Goal: Task Accomplishment & Management: Use online tool/utility

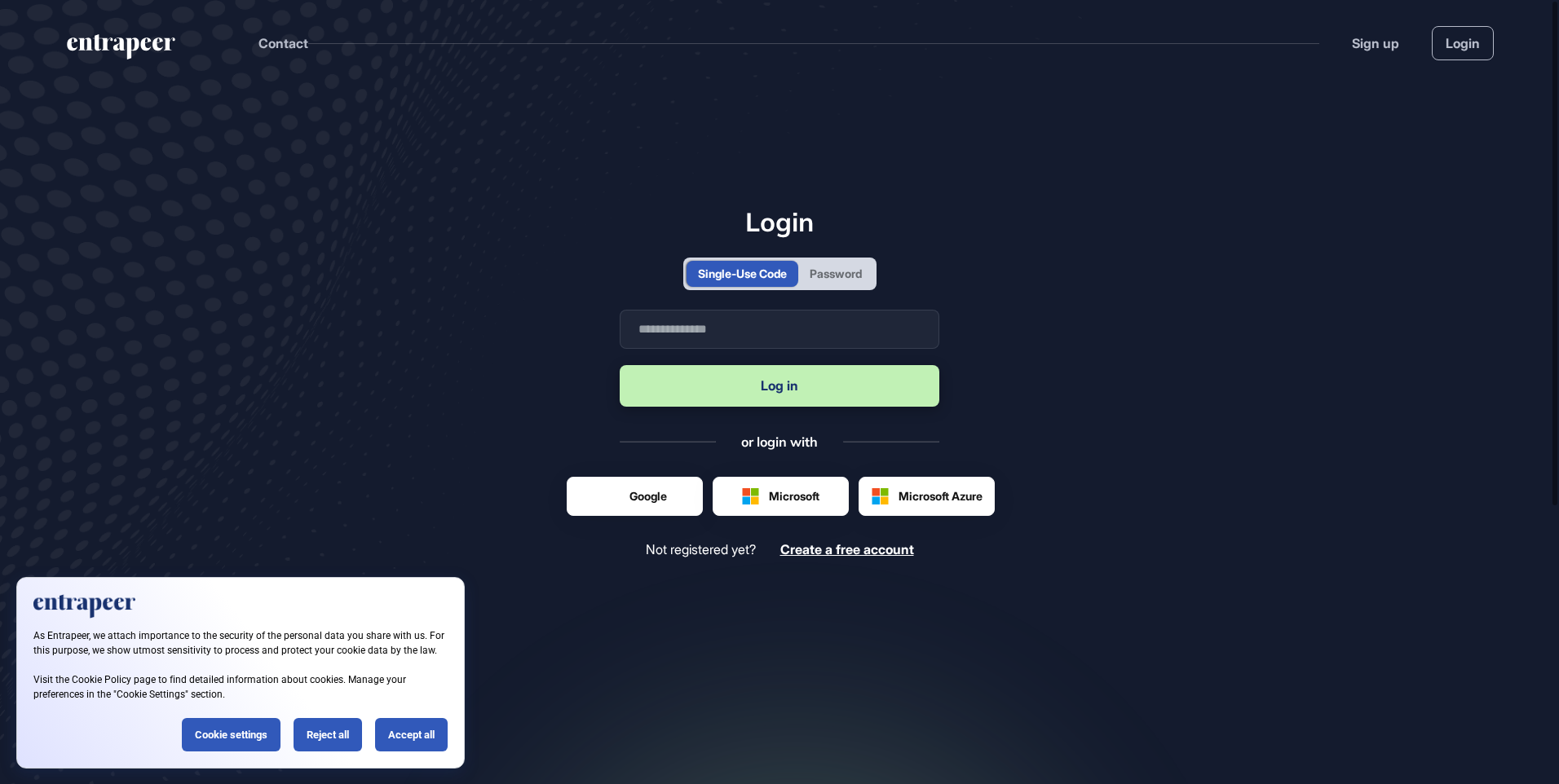
scroll to position [1, 1]
click at [725, 321] on input "text" at bounding box center [780, 328] width 320 height 39
type input "**********"
click at [745, 388] on button "Log in" at bounding box center [780, 386] width 320 height 42
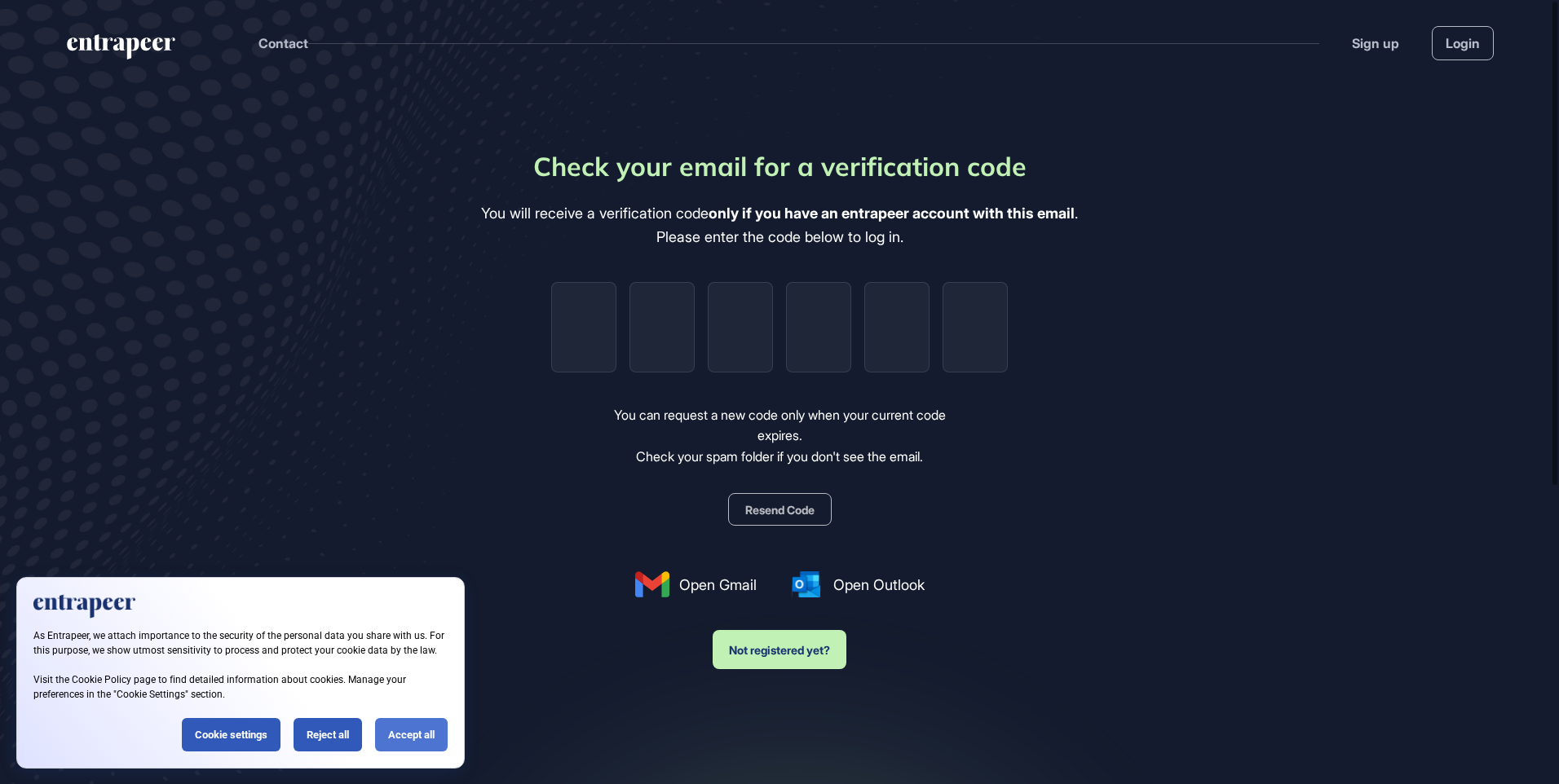
click at [418, 735] on div "Accept all" at bounding box center [412, 734] width 72 height 33
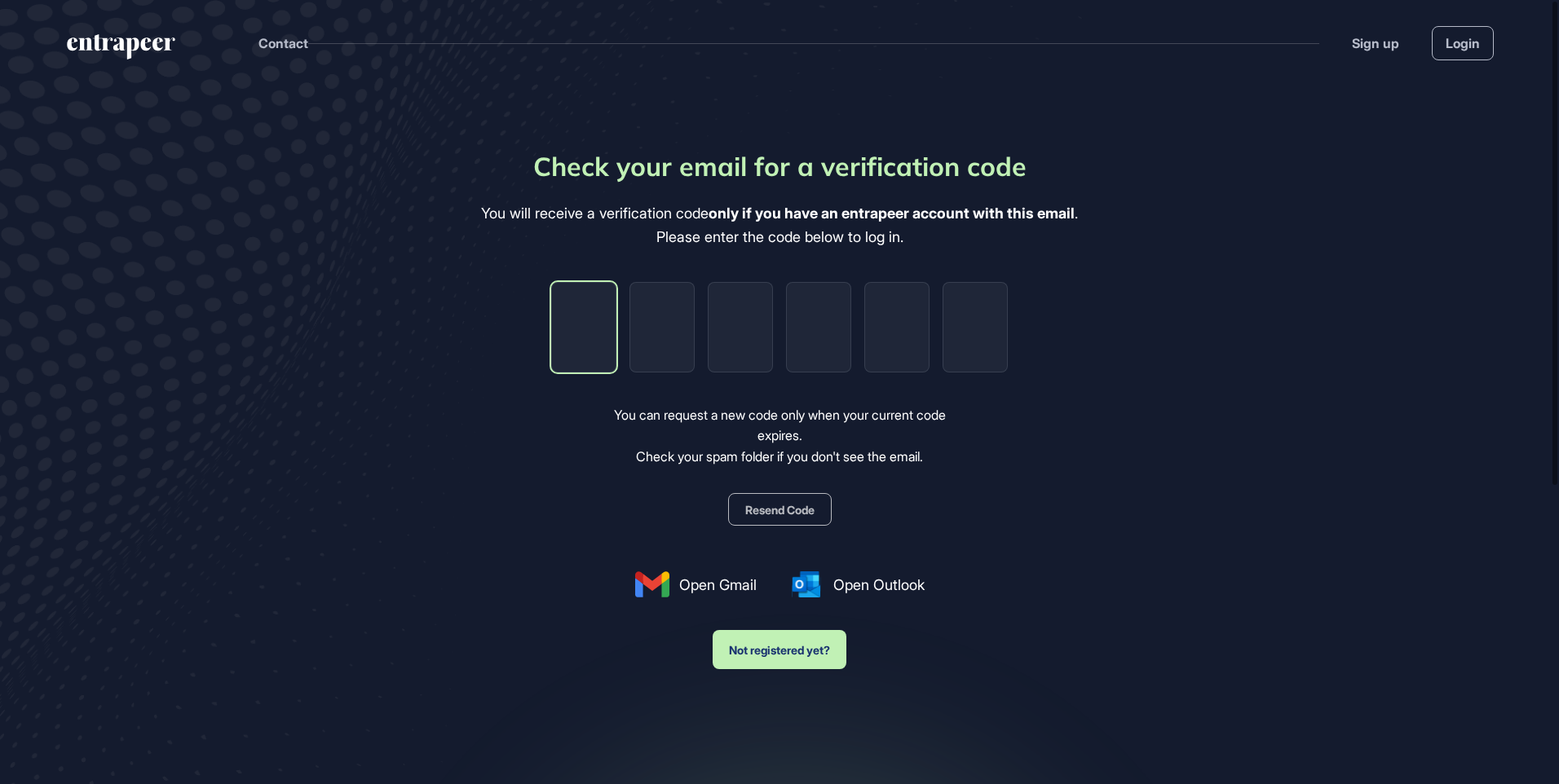
click at [598, 333] on input "tel" at bounding box center [584, 327] width 65 height 90
type input "*"
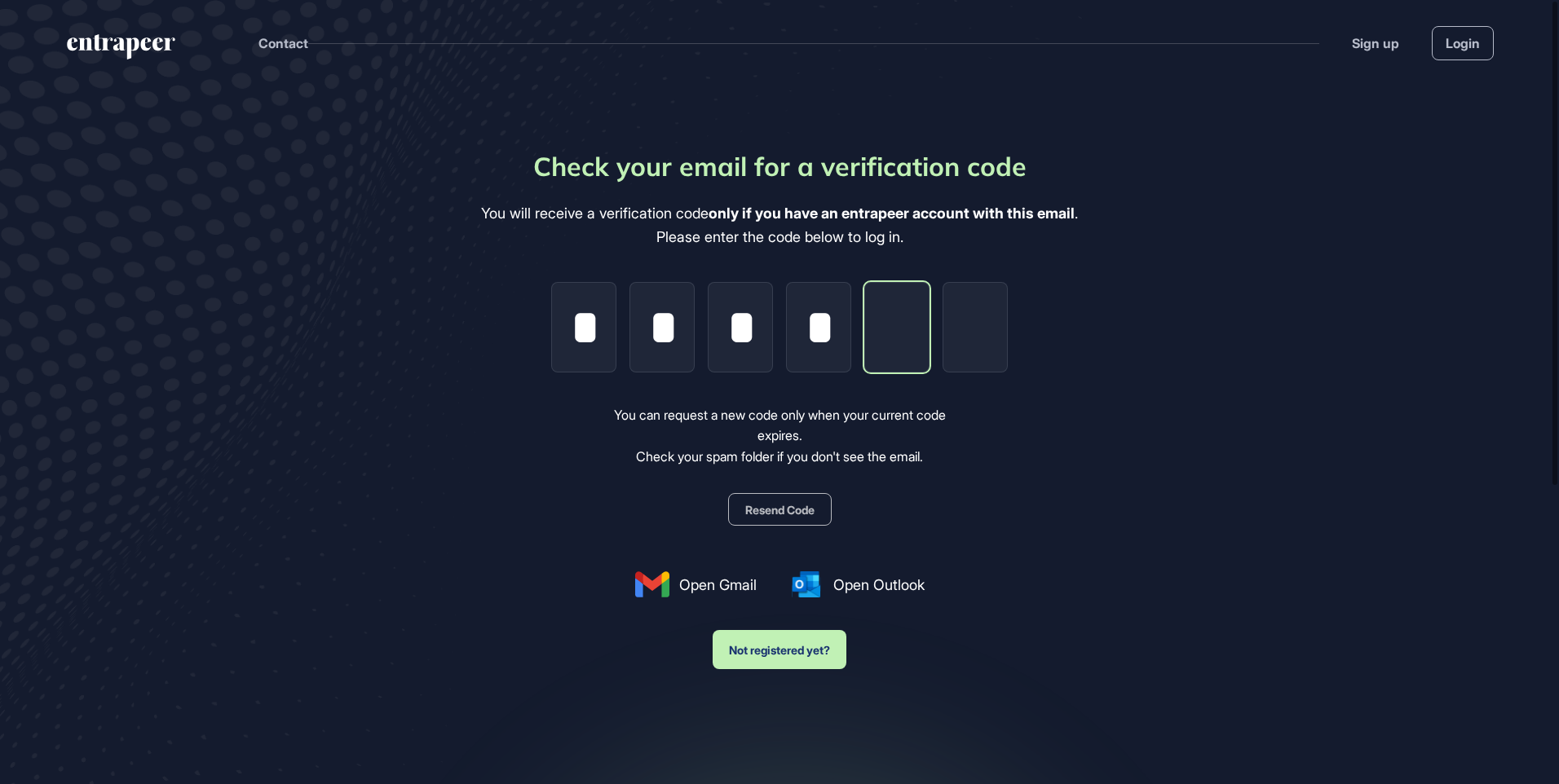
type input "*"
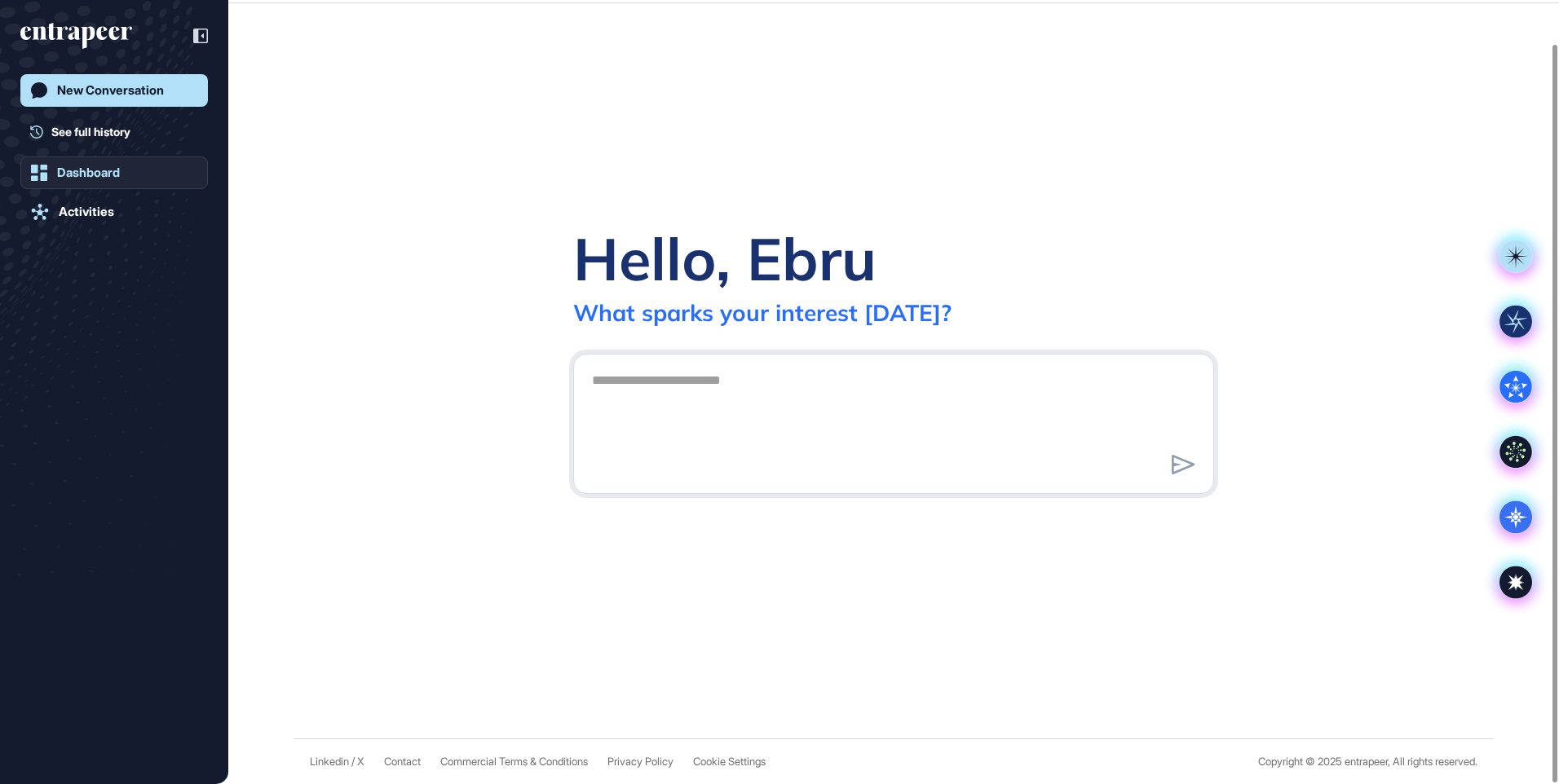
click at [101, 171] on div "Dashboard" at bounding box center [88, 172] width 63 height 14
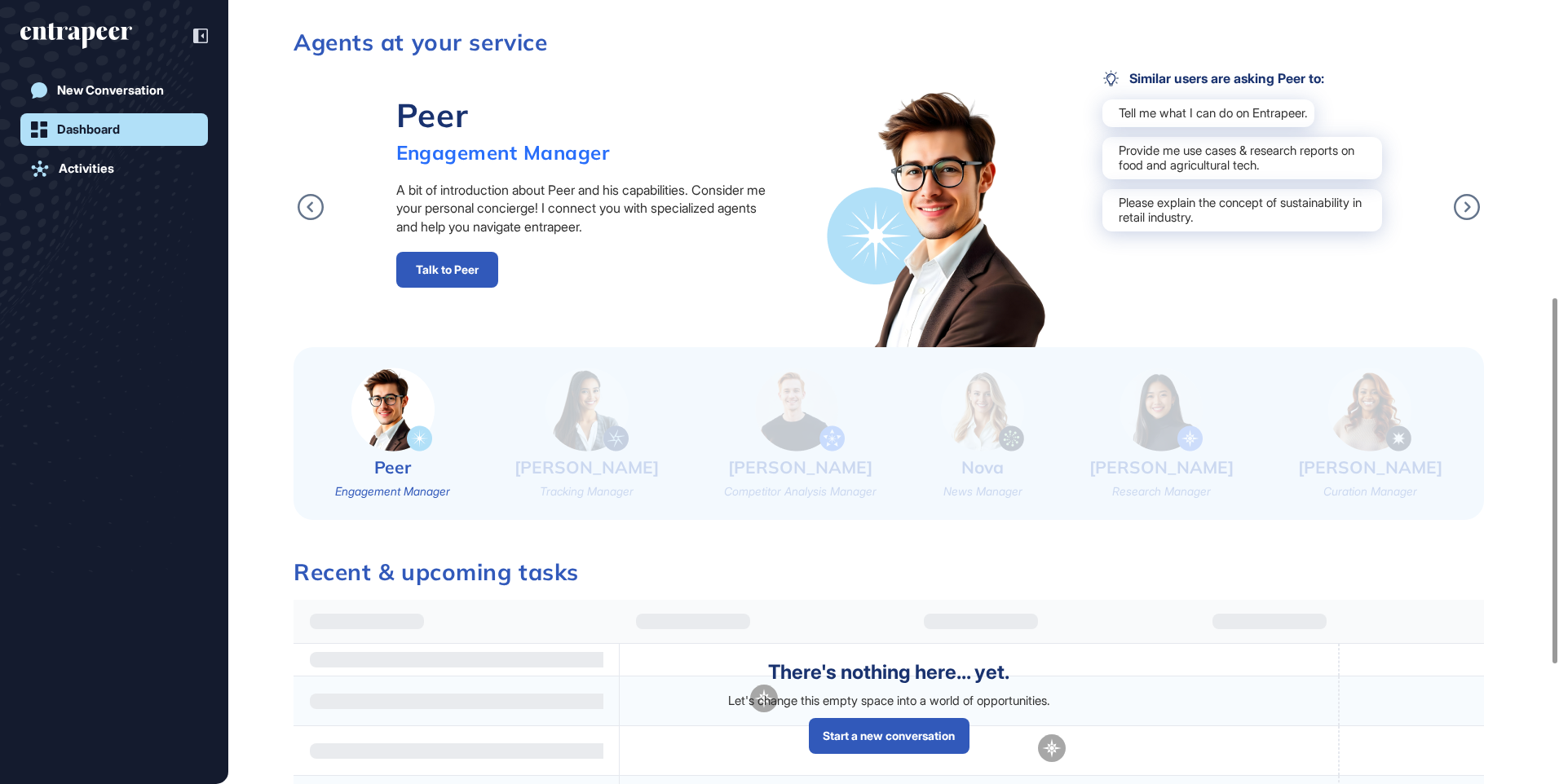
scroll to position [652, 0]
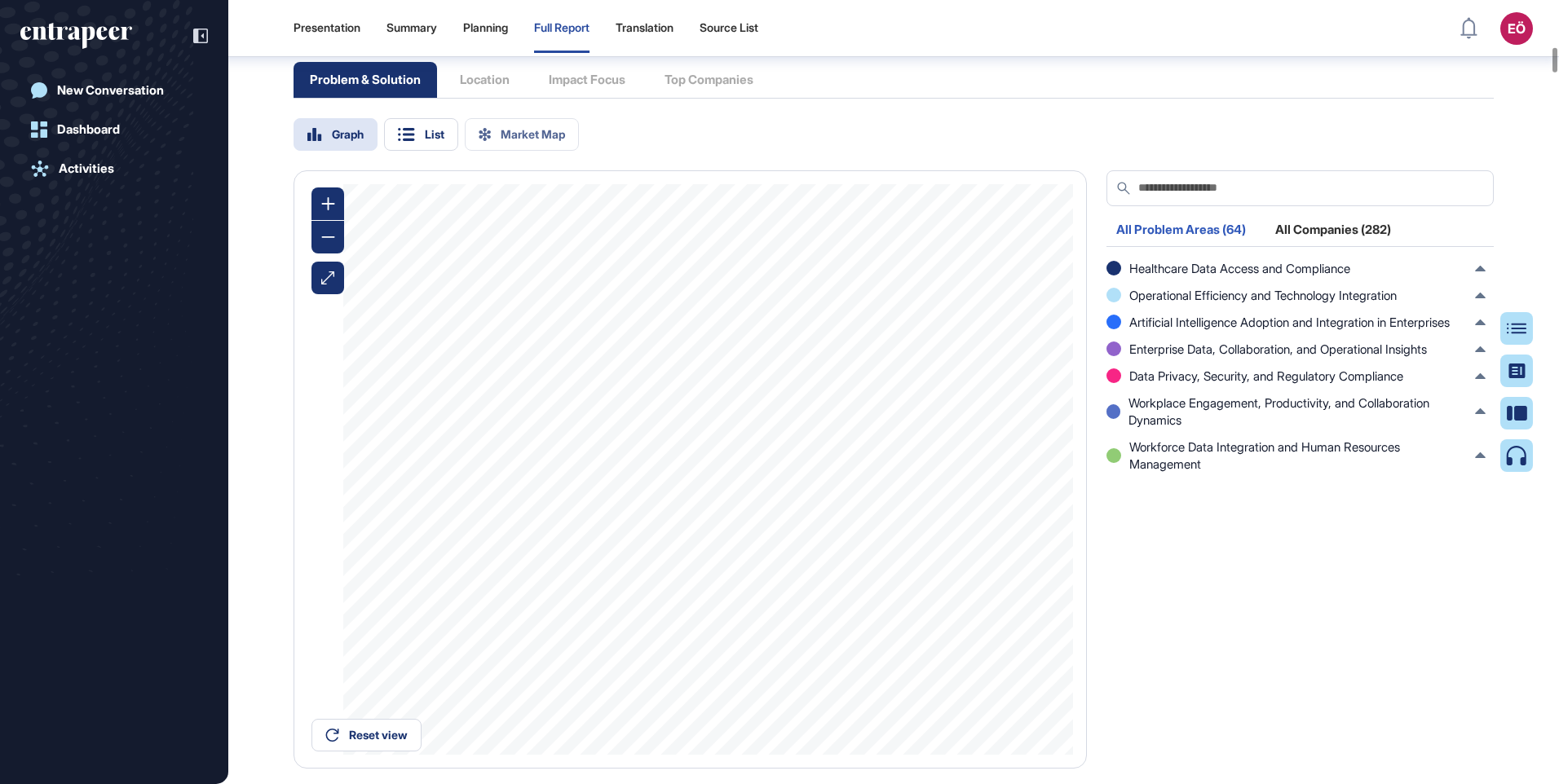
scroll to position [5592, 0]
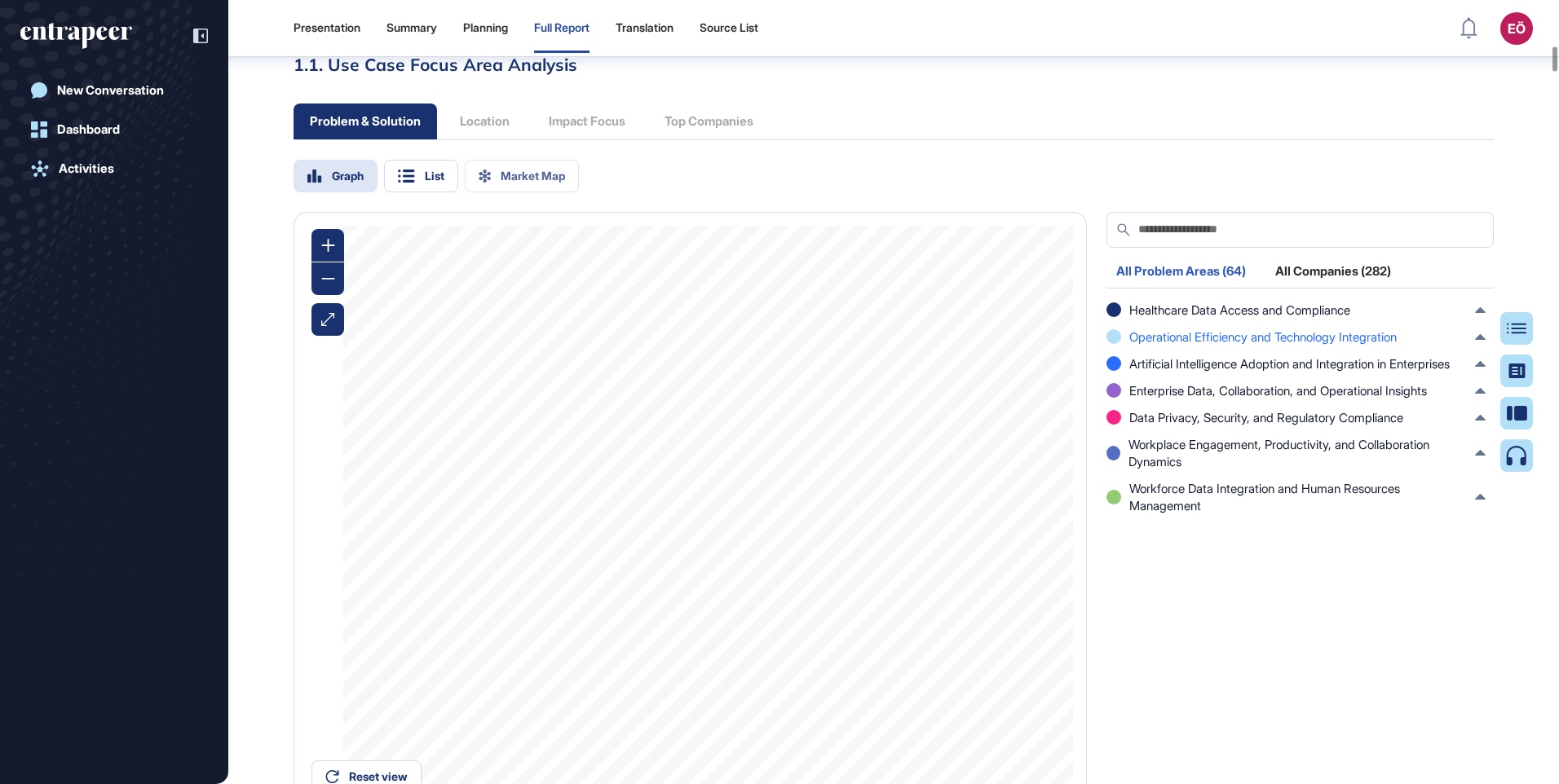
click at [1203, 346] on span "Operational Efficiency and Technology Integration" at bounding box center [1263, 337] width 267 height 17
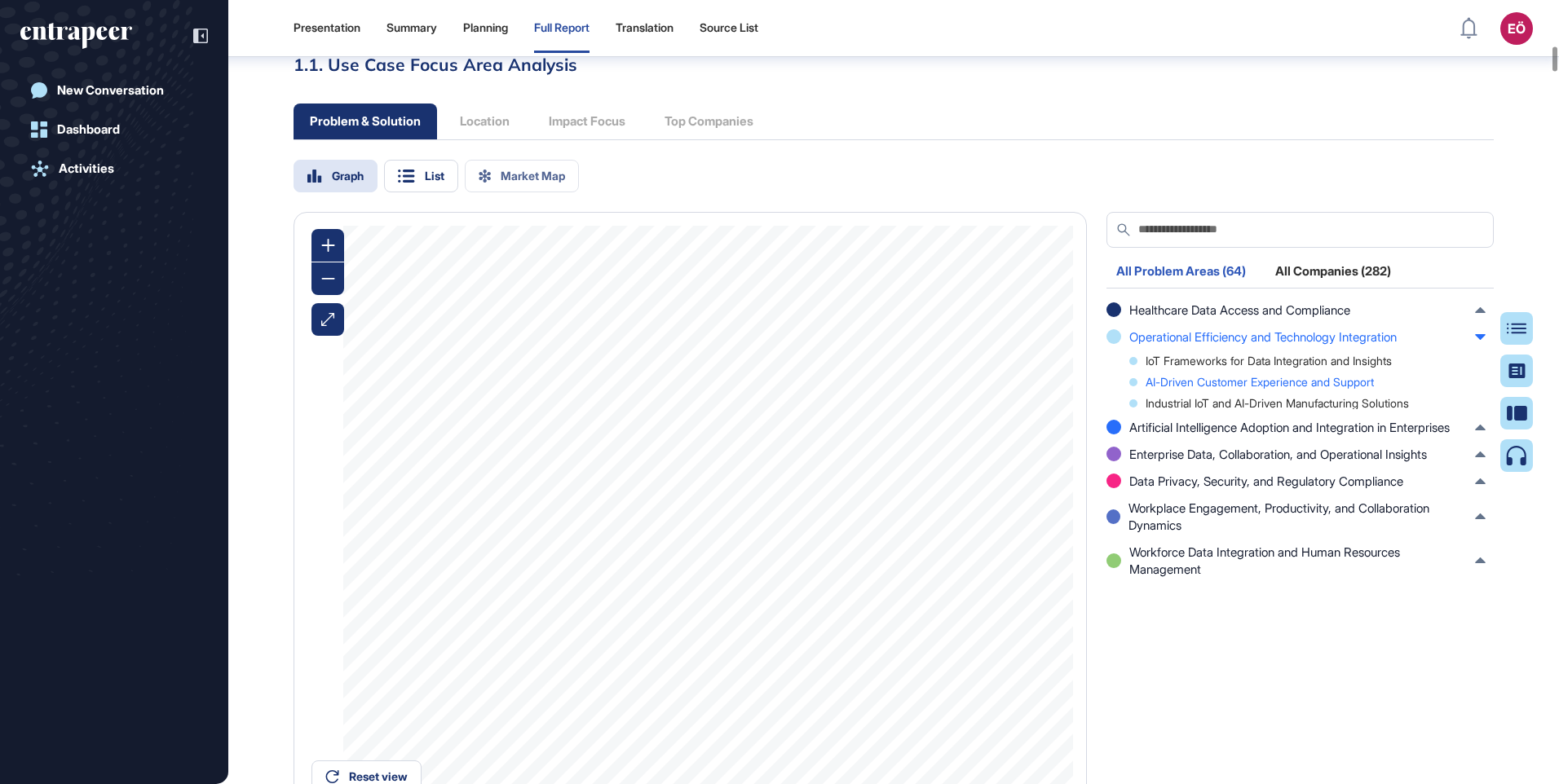
click at [1251, 388] on div "AI-Driven Customer Experience and Support" at bounding box center [1307, 382] width 357 height 12
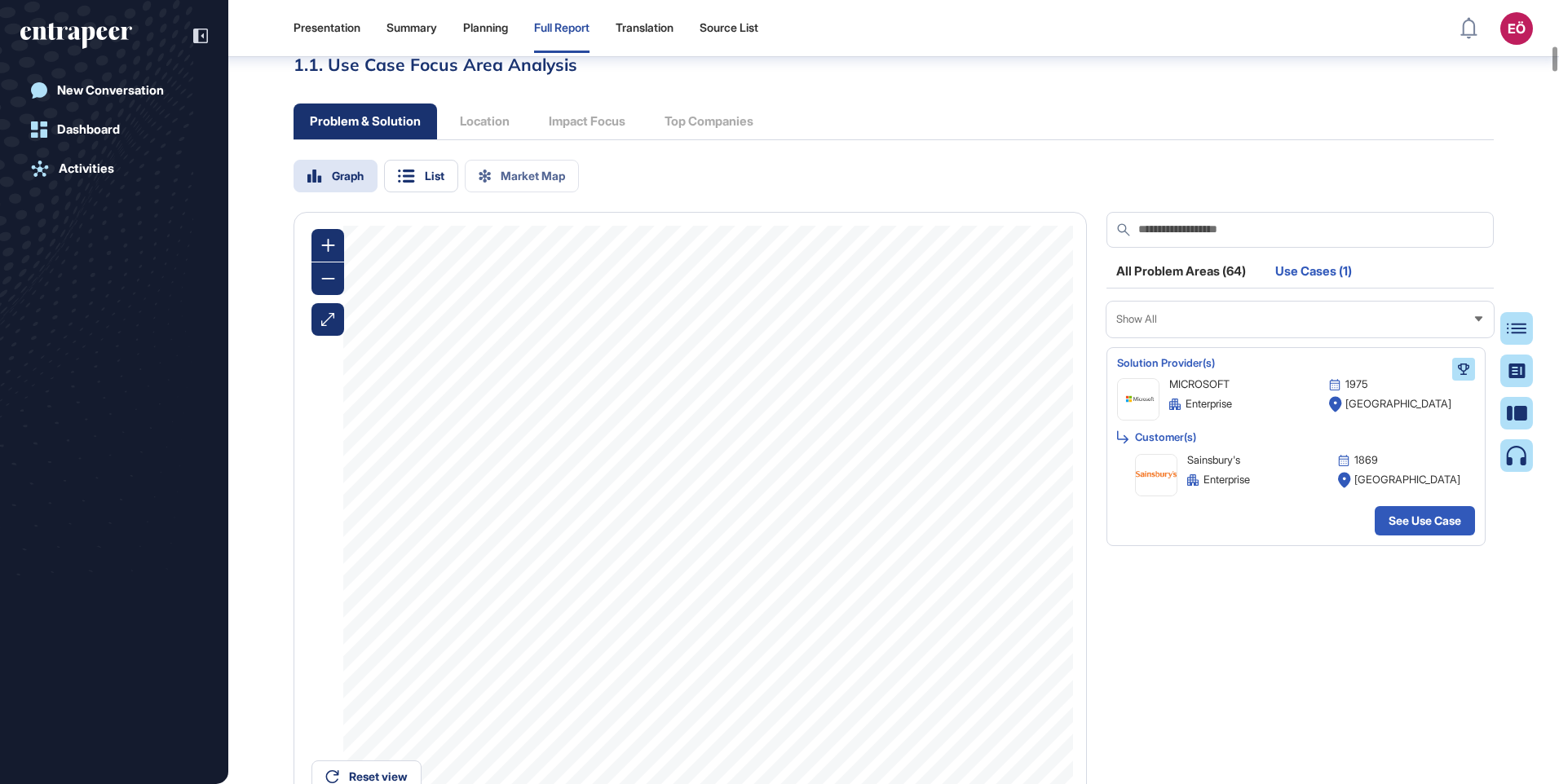
click at [1290, 335] on div "Show All" at bounding box center [1300, 318] width 387 height 32
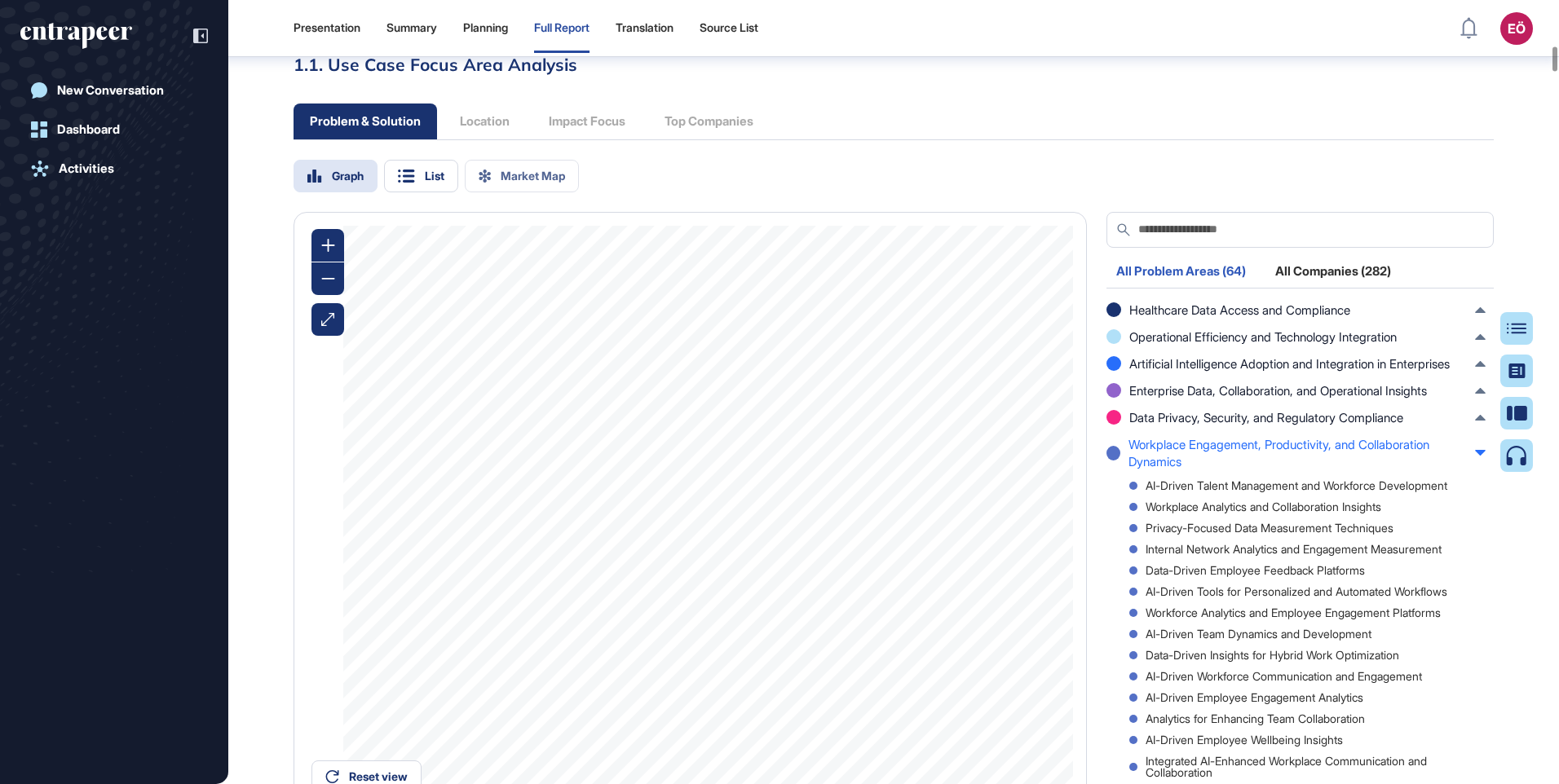
scroll to position [147, 0]
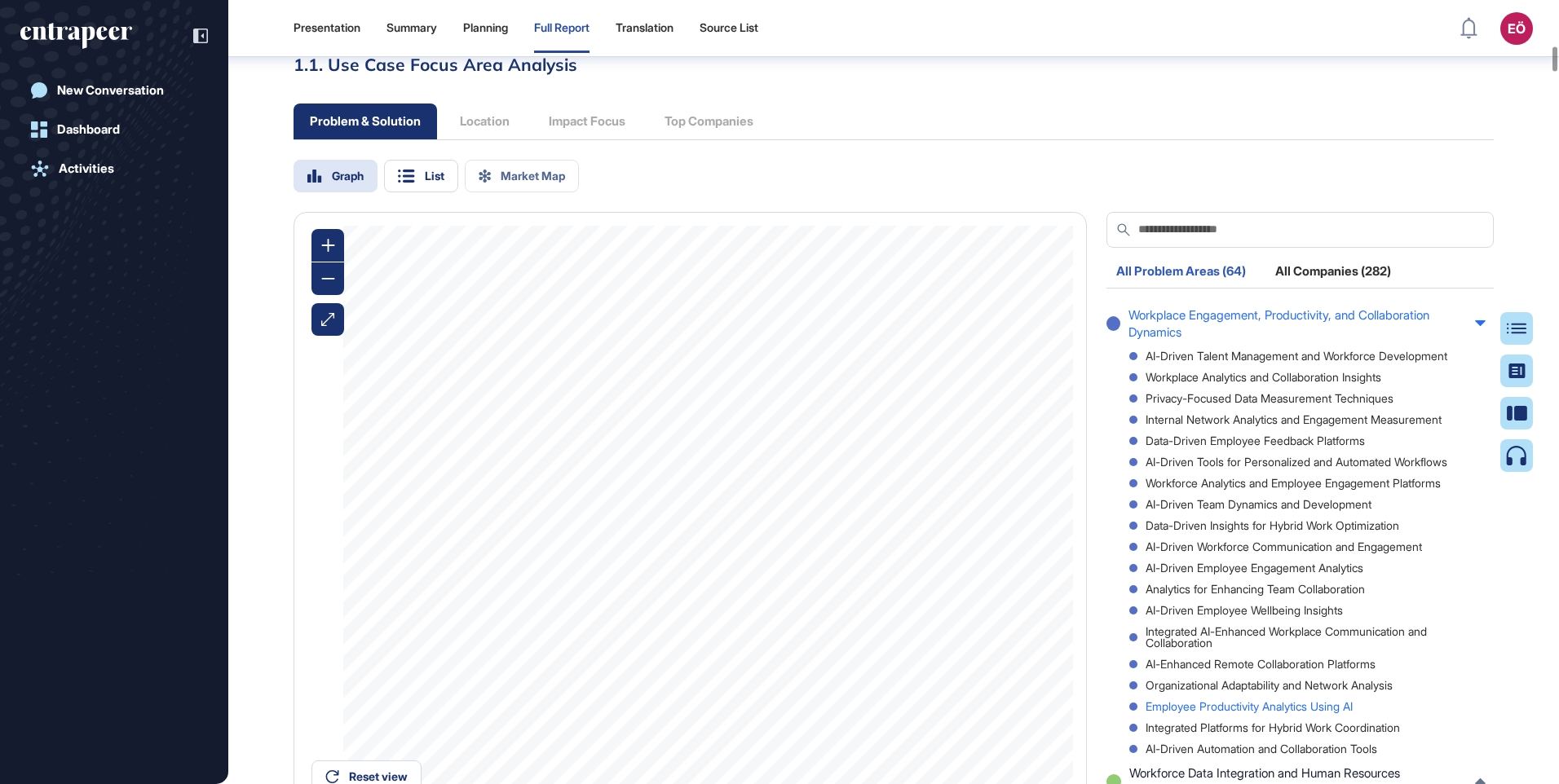
click at [1271, 713] on div "Employee Productivity Analytics Using AI" at bounding box center [1307, 706] width 357 height 12
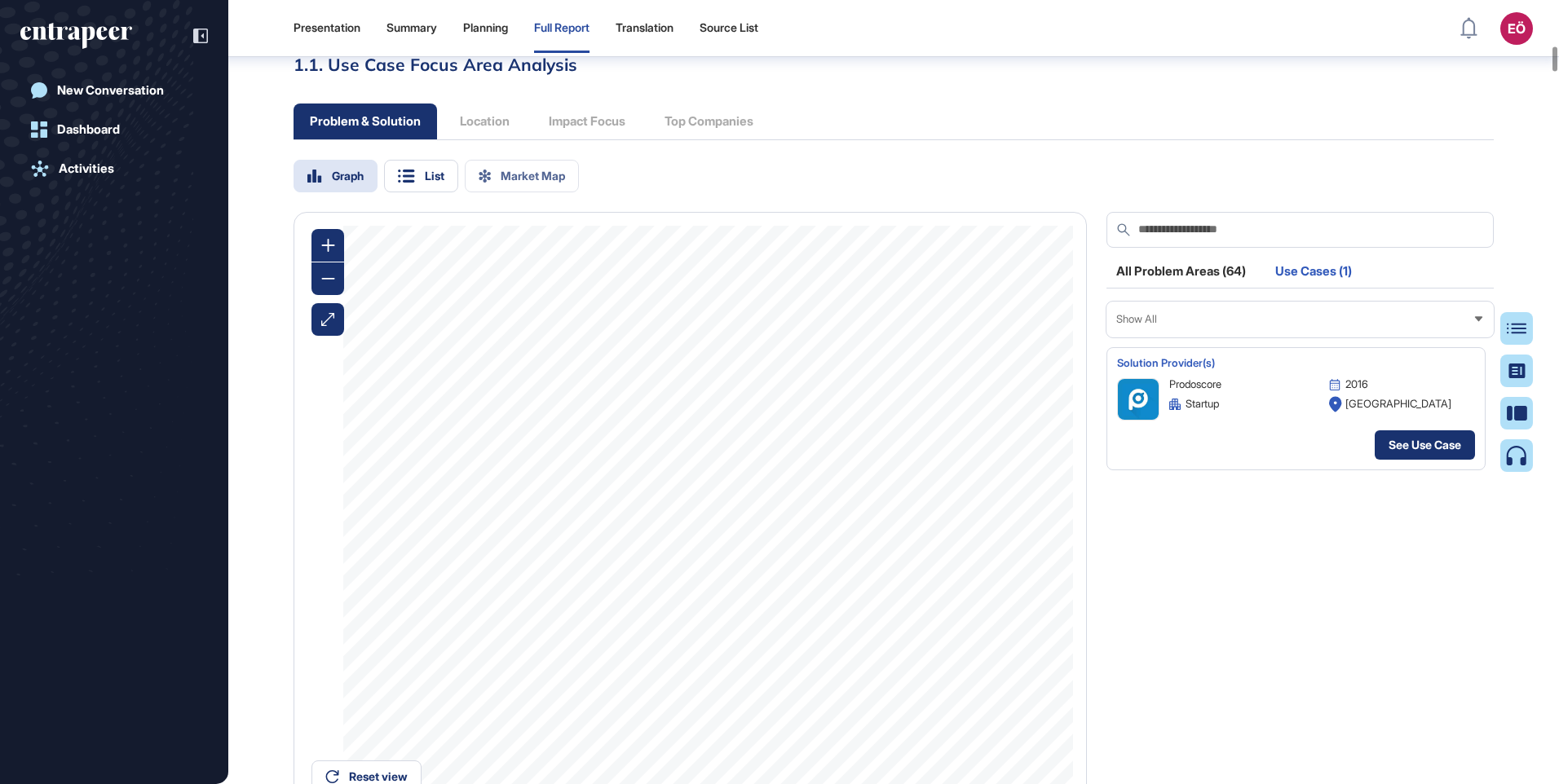
click at [1415, 460] on link "See Use Case" at bounding box center [1424, 445] width 100 height 30
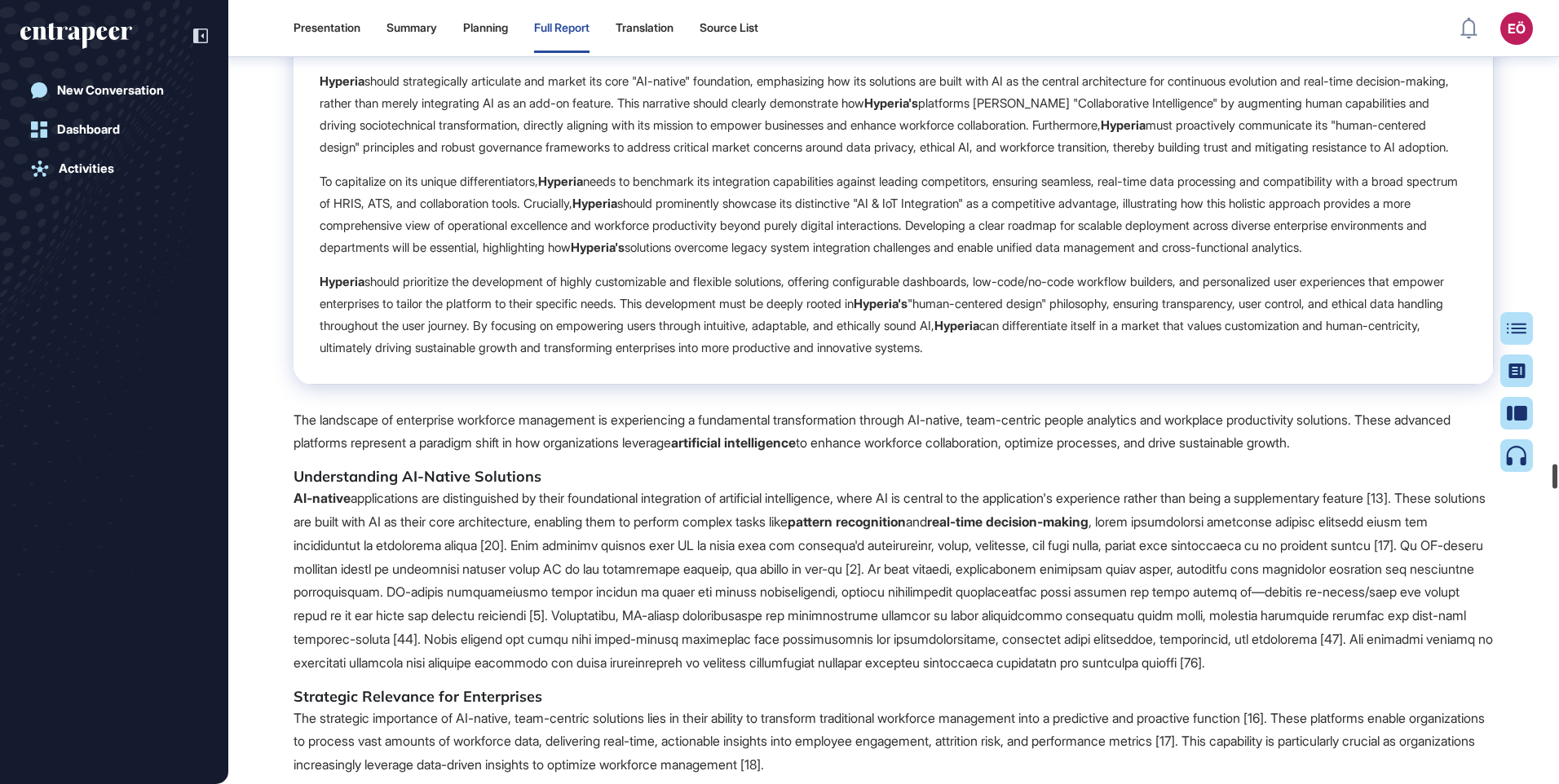
scroll to position [57292, 0]
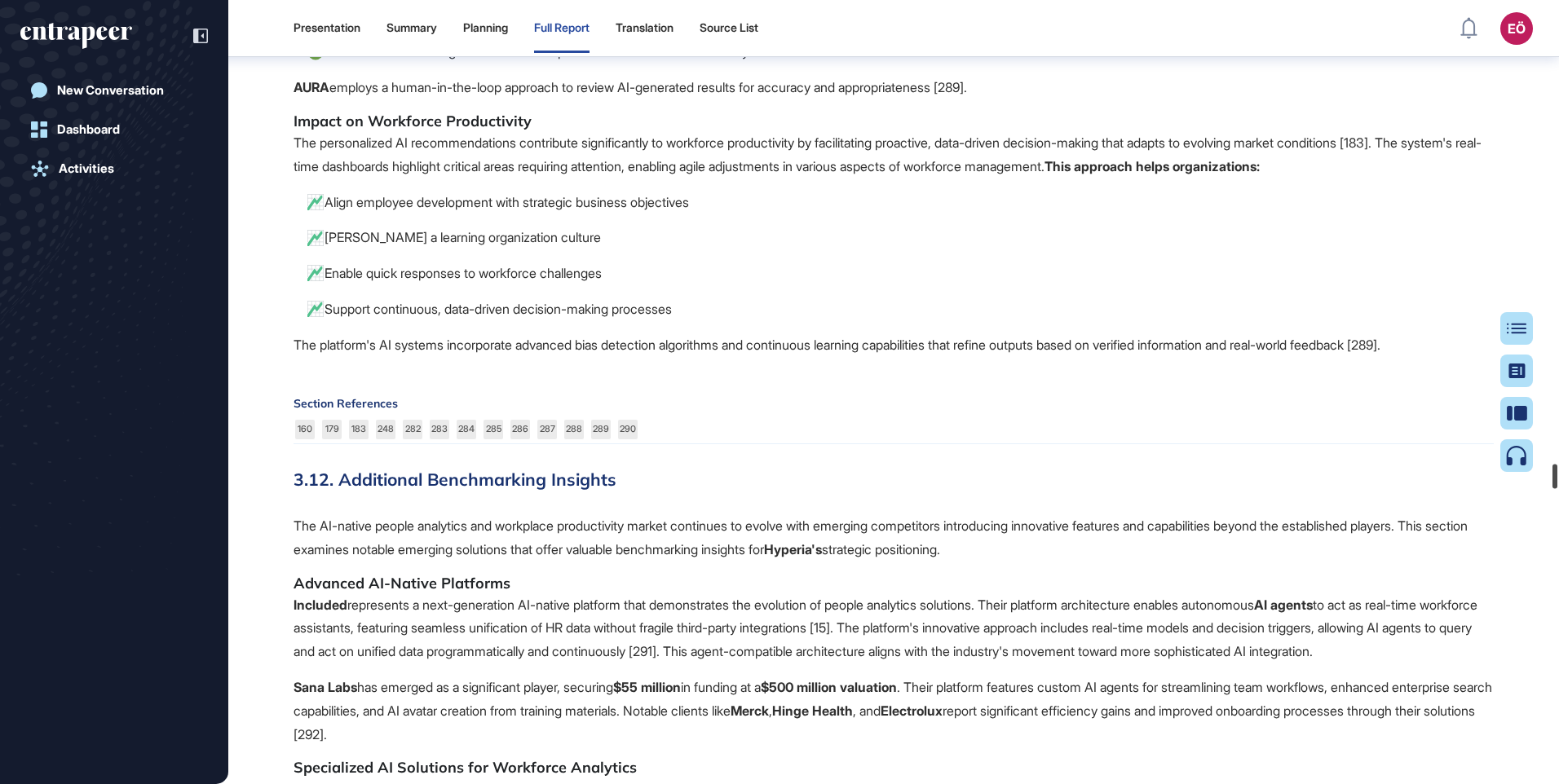
click at [1545, 474] on div "Presentation Summary Planning Full Report Translation Source List EÖ Dashboard …" at bounding box center [779, 392] width 1559 height 784
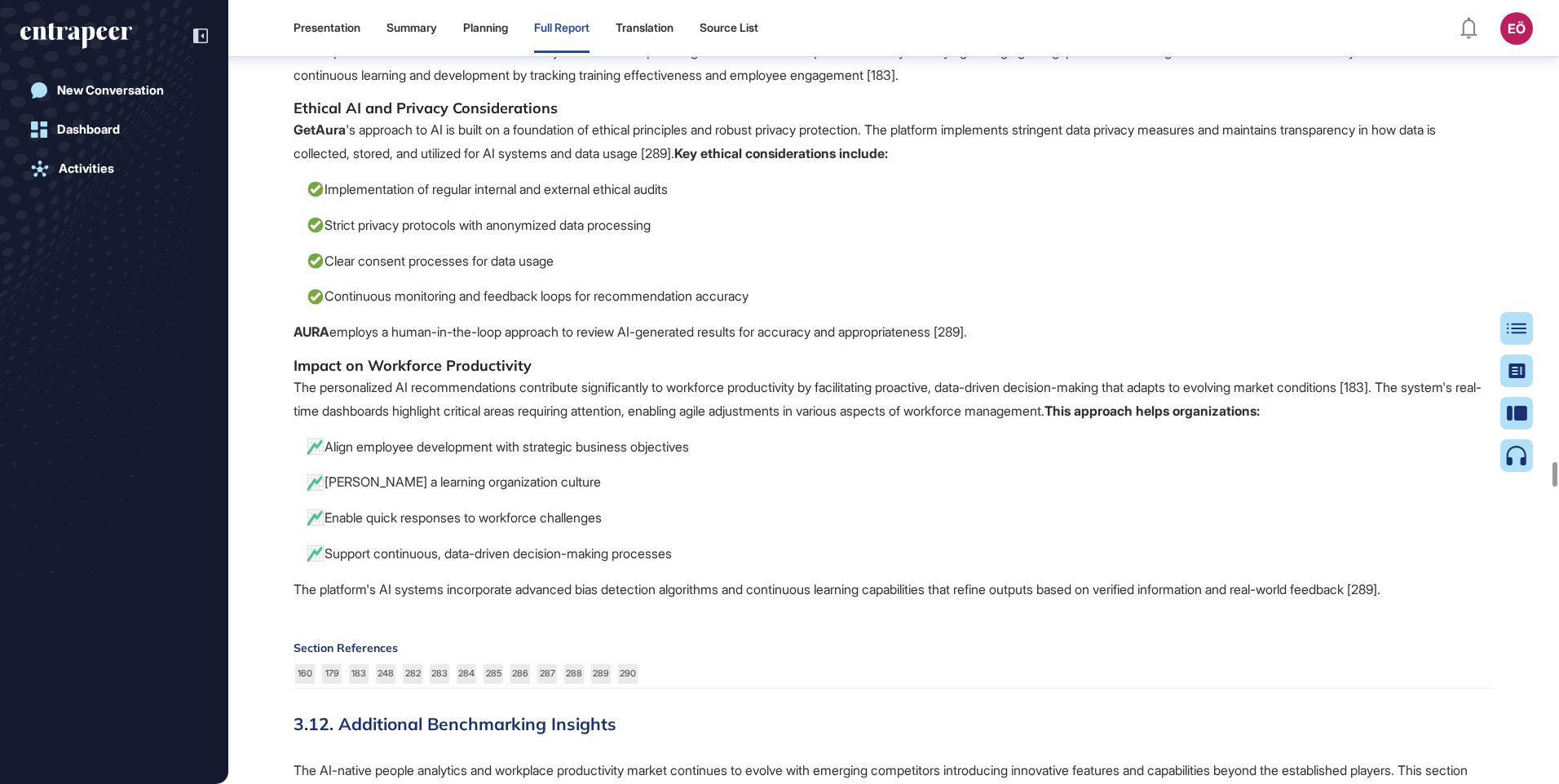
drag, startPoint x: 1557, startPoint y: 480, endPoint x: 1562, endPoint y: -23, distance: 503.0
click at [1559, 0] on html "Presentation Summary Planning Full Report Translation Source List EÖ Dashboard …" at bounding box center [779, 392] width 1559 height 784
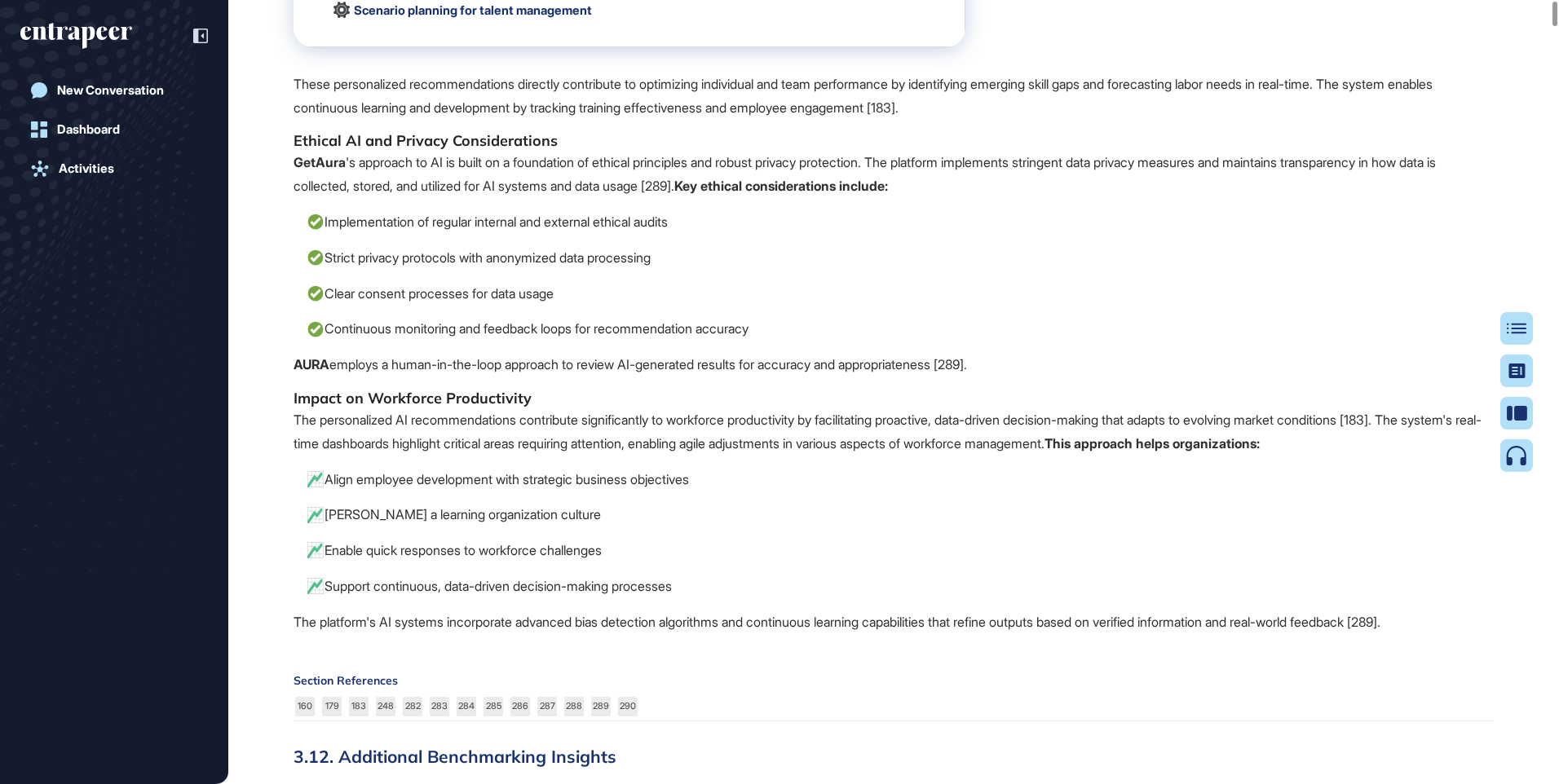
scroll to position [0, 0]
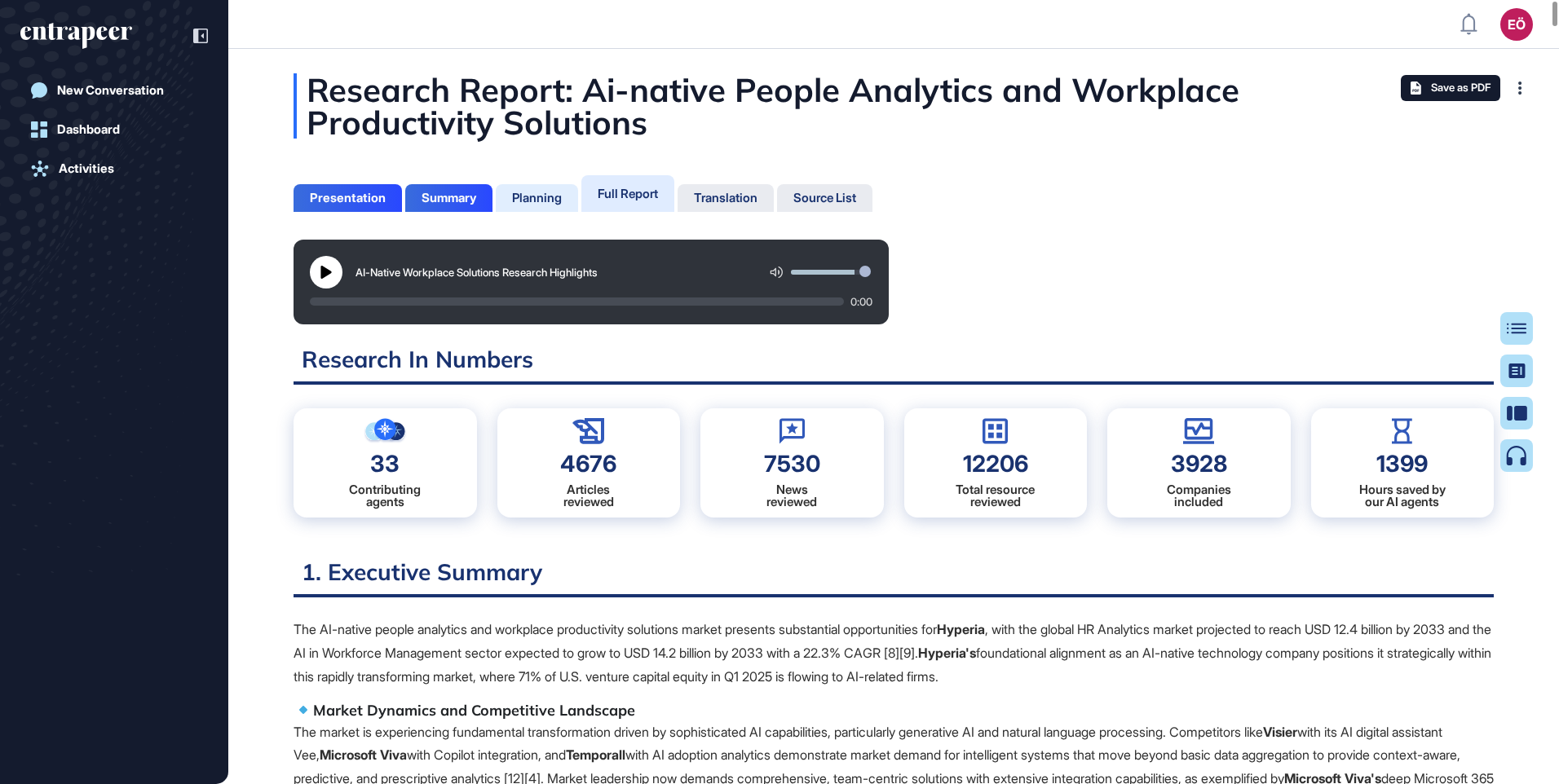
click at [524, 202] on div "Planning" at bounding box center [536, 198] width 50 height 14
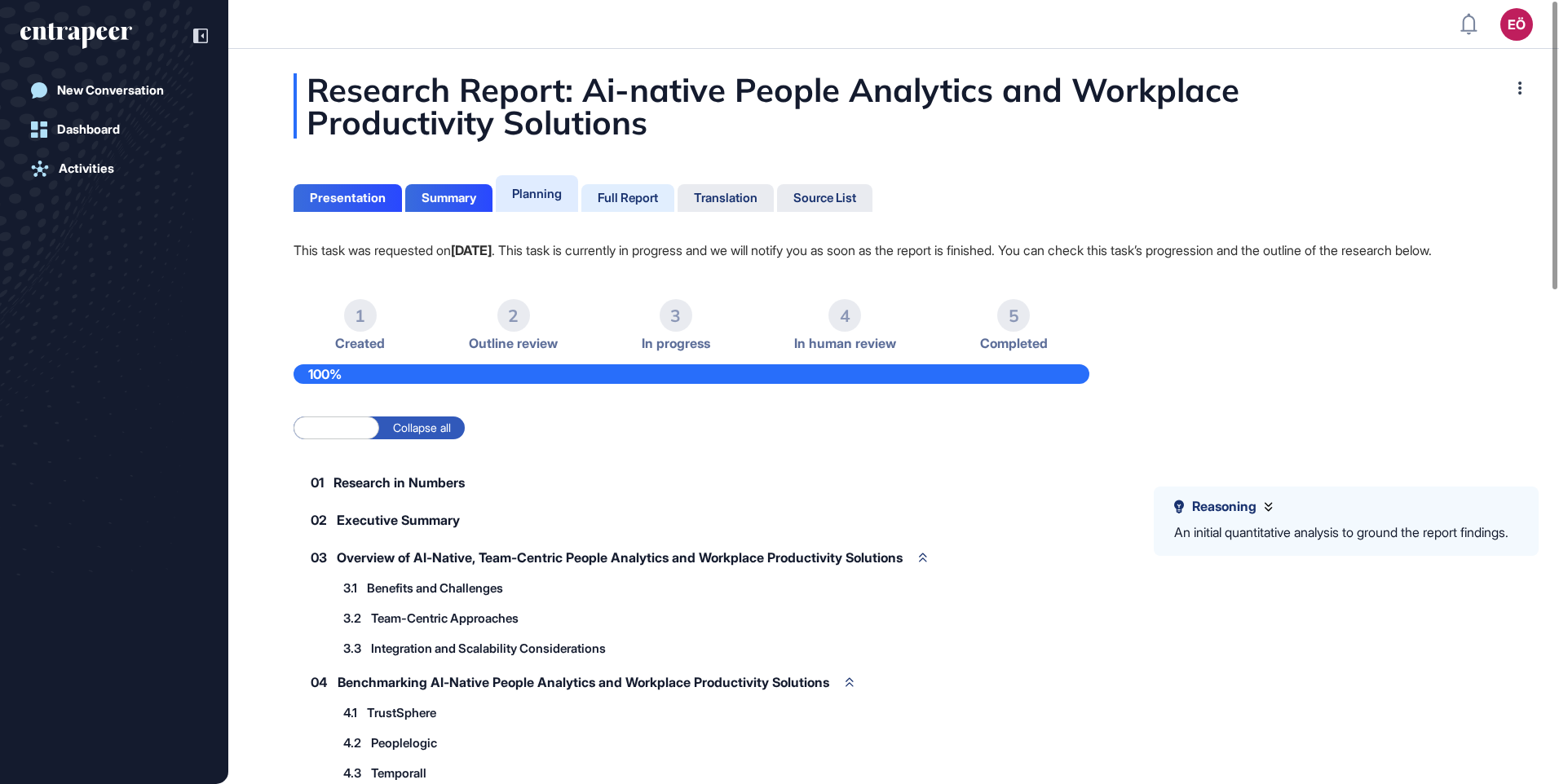
click at [645, 192] on div "Full Report" at bounding box center [627, 198] width 60 height 14
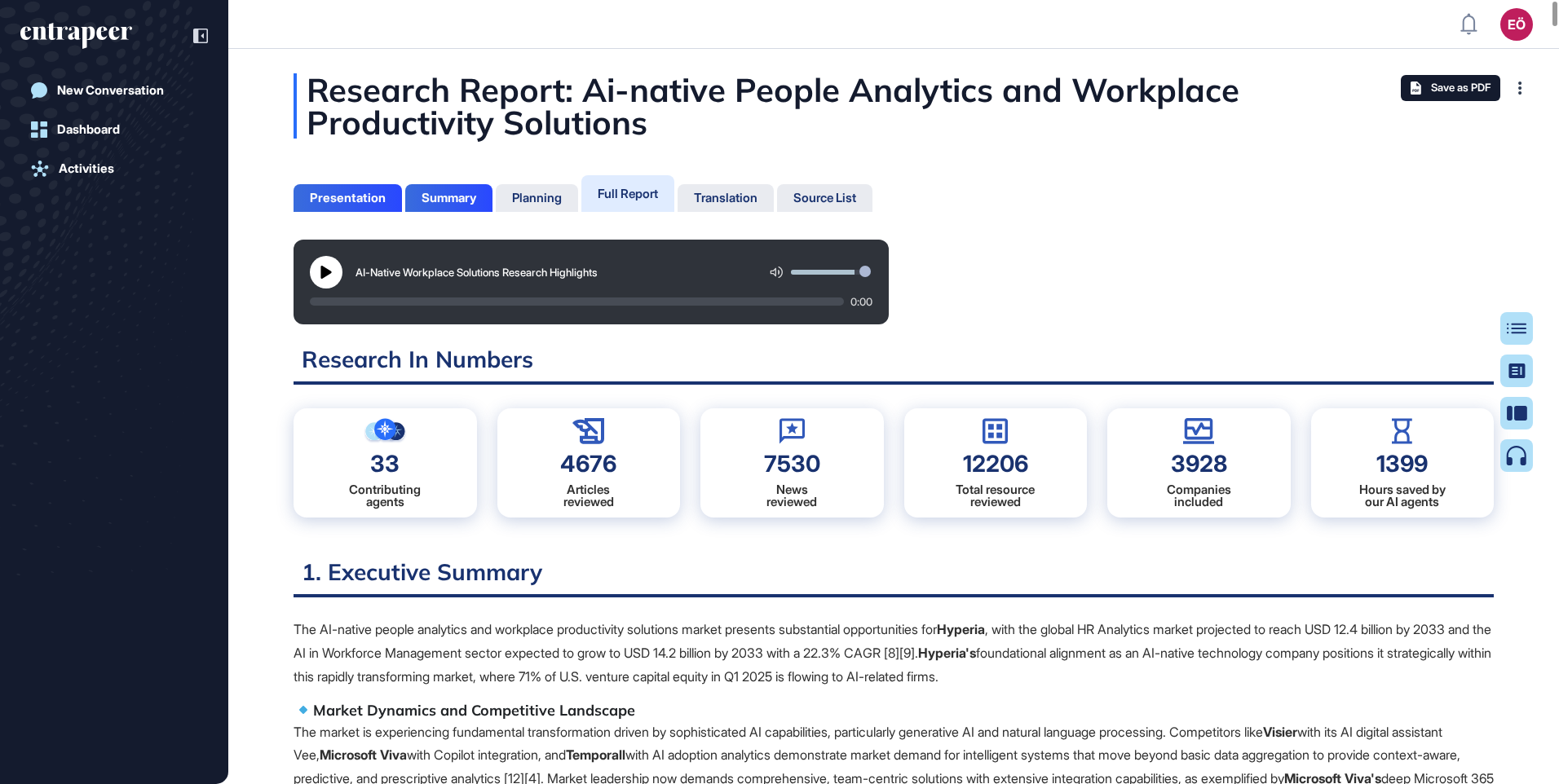
scroll to position [703, 5]
